Goal: Navigation & Orientation: Find specific page/section

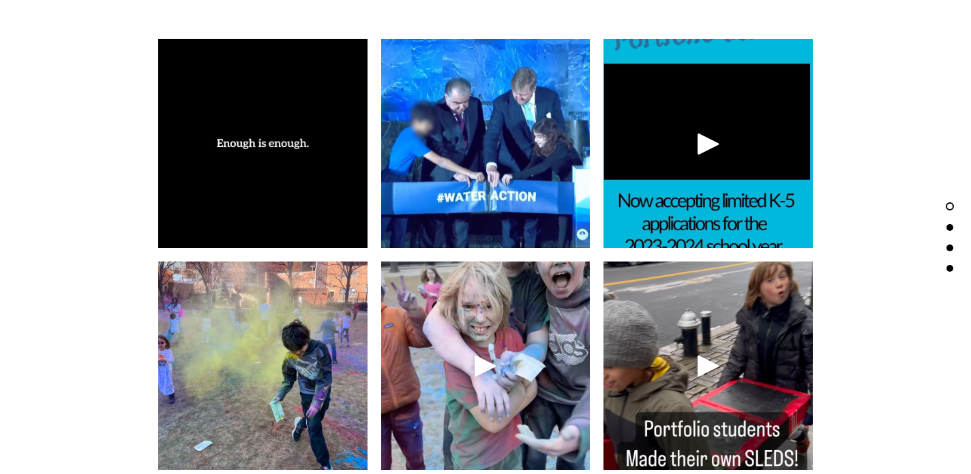
scroll to position [2615, 0]
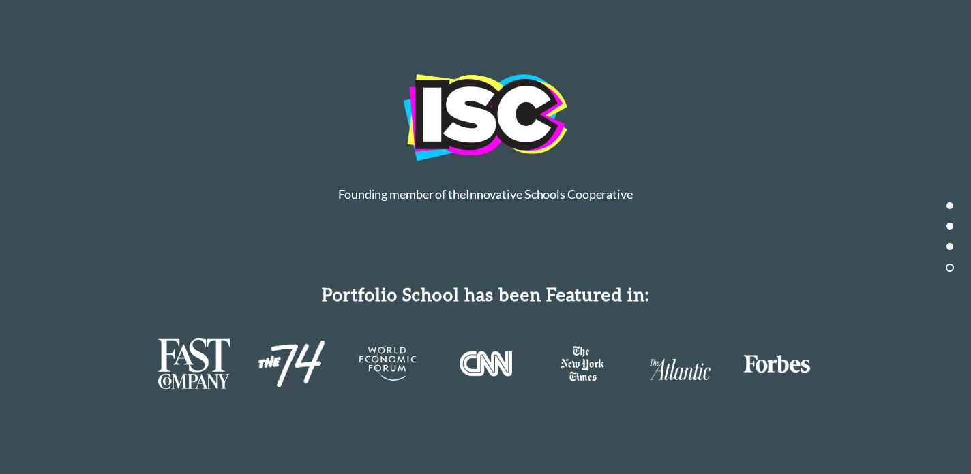
scroll to position [6425, 0]
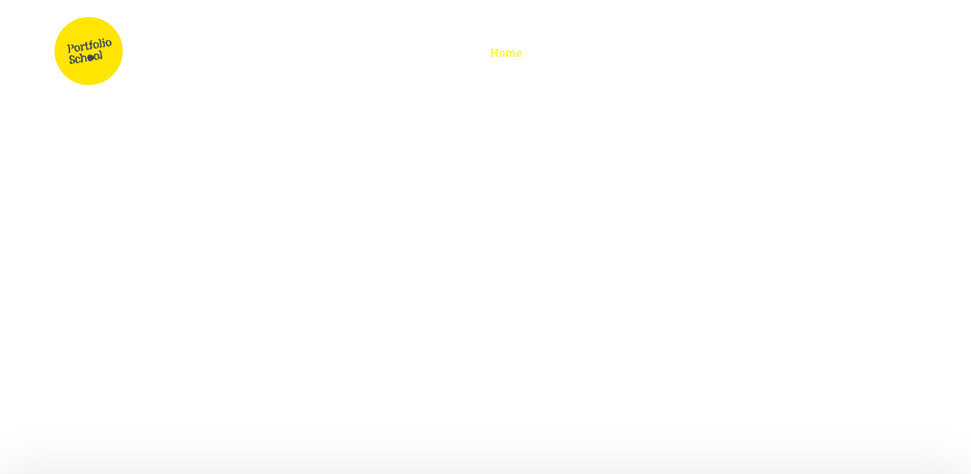
click at [787, 50] on span "Videos" at bounding box center [798, 52] width 39 height 14
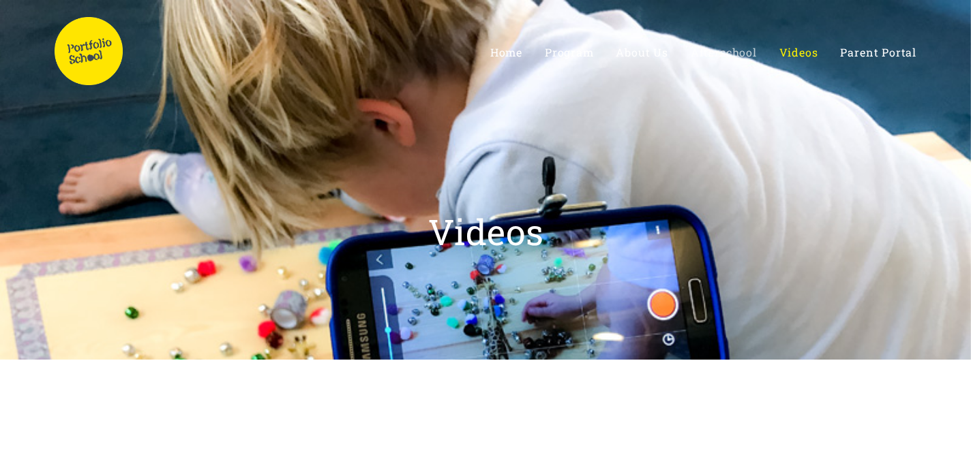
click at [721, 52] on span "Afterschool" at bounding box center [723, 52] width 66 height 14
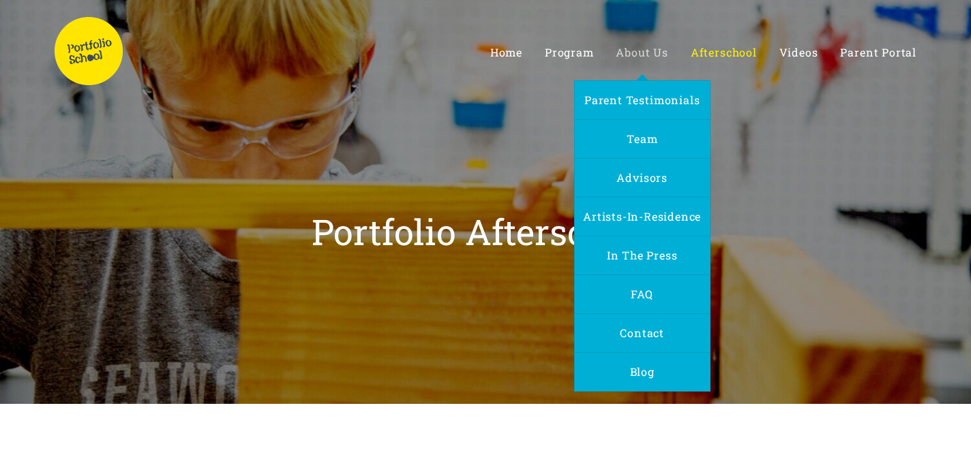
click at [658, 51] on span "About Us" at bounding box center [641, 52] width 52 height 14
